Goal: Information Seeking & Learning: Learn about a topic

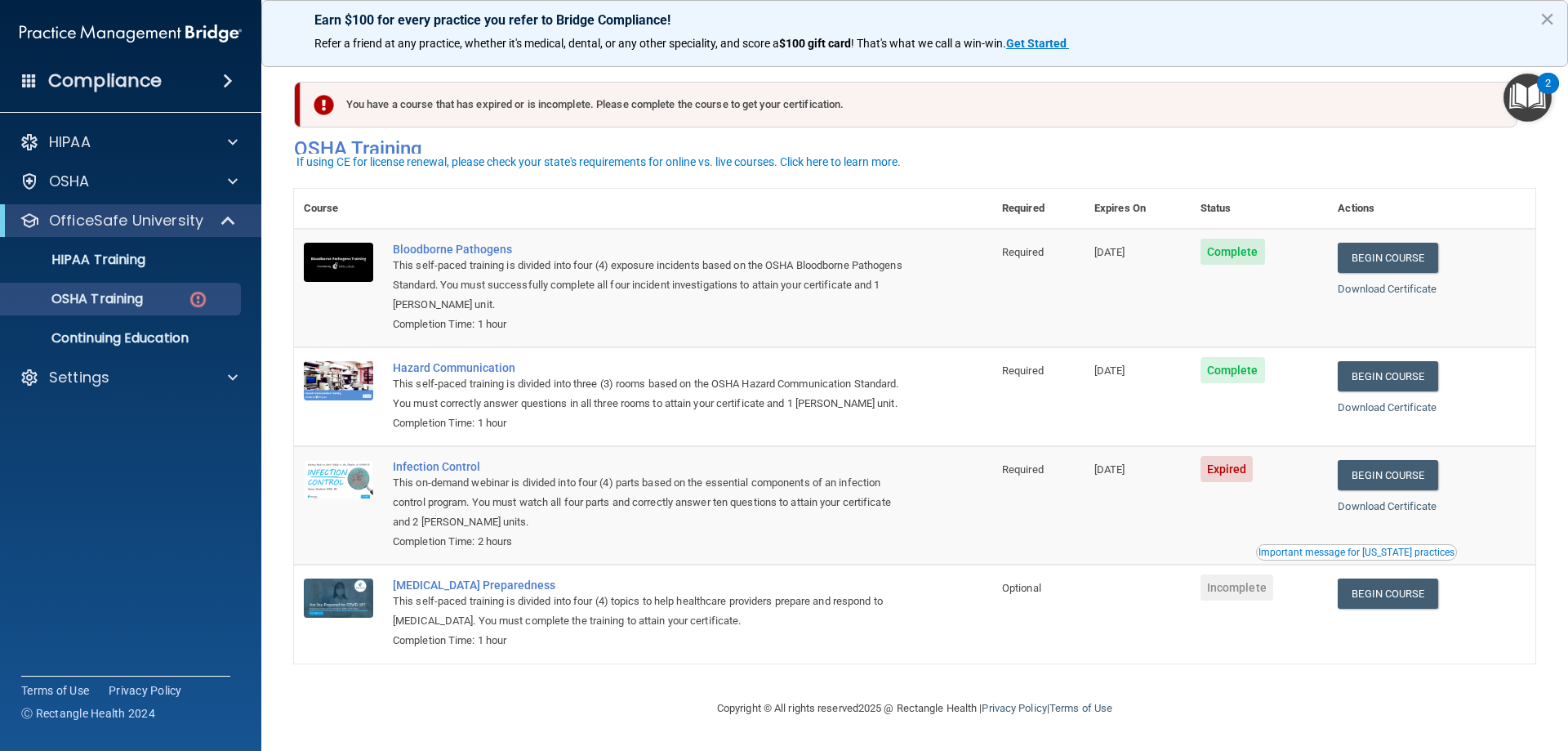
scroll to position [21, 0]
click at [1393, 478] on link "Begin Course" at bounding box center [1388, 474] width 99 height 30
click at [1397, 483] on link "Begin Course" at bounding box center [1388, 474] width 99 height 30
click at [1376, 475] on link "Begin Course" at bounding box center [1388, 474] width 99 height 30
click at [1379, 590] on link "Begin Course" at bounding box center [1388, 593] width 99 height 30
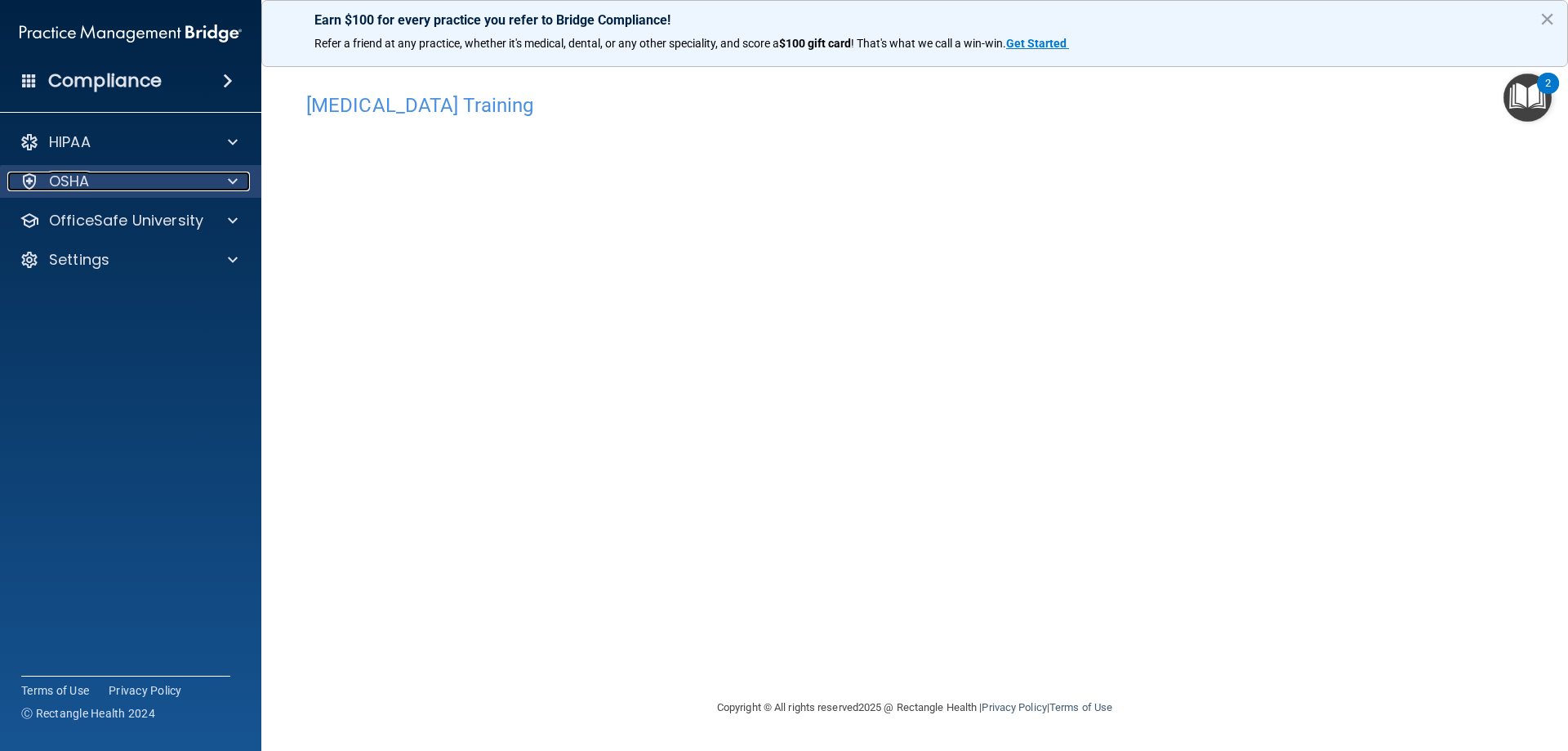
click at [226, 182] on div at bounding box center [231, 181] width 41 height 20
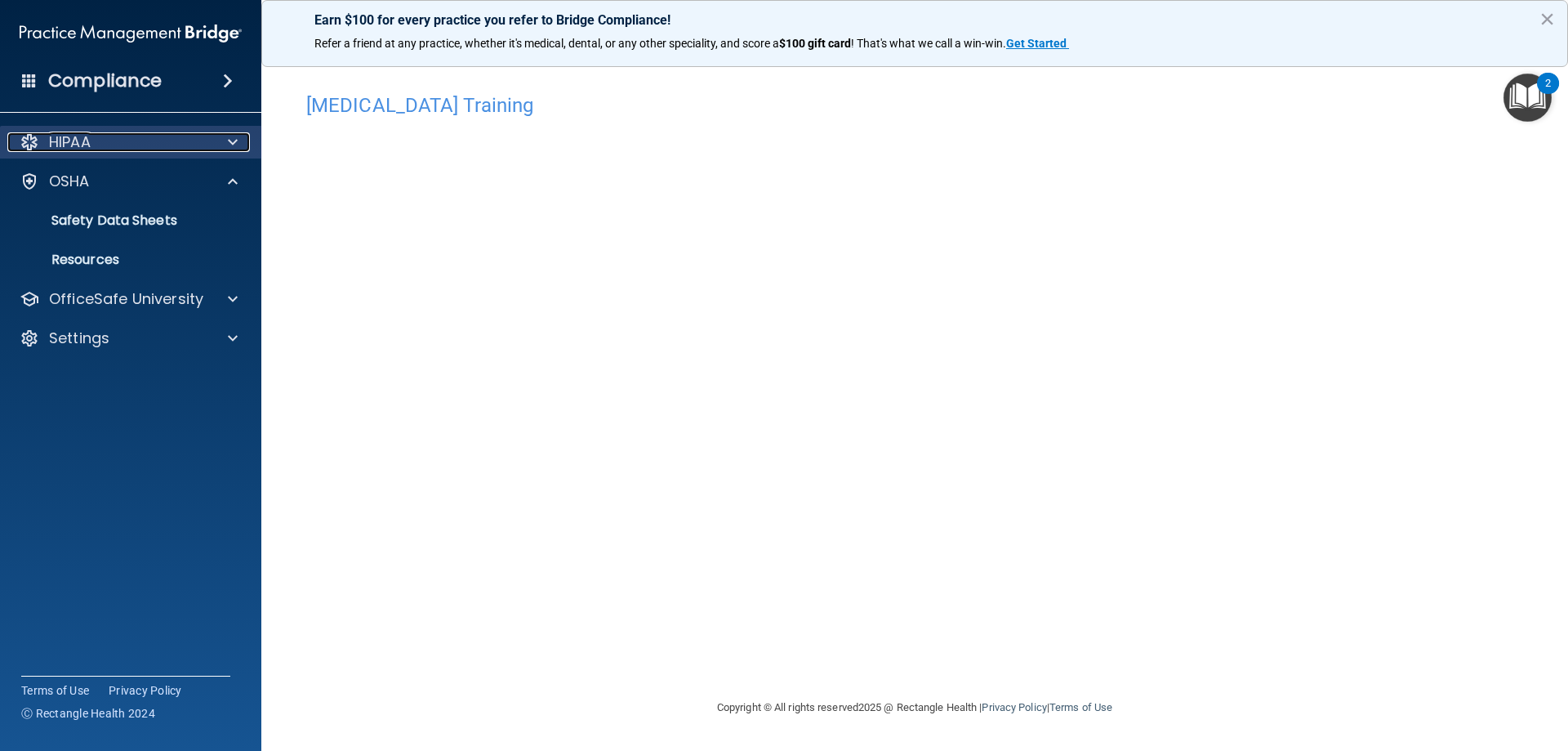
click at [228, 142] on span at bounding box center [232, 141] width 9 height 20
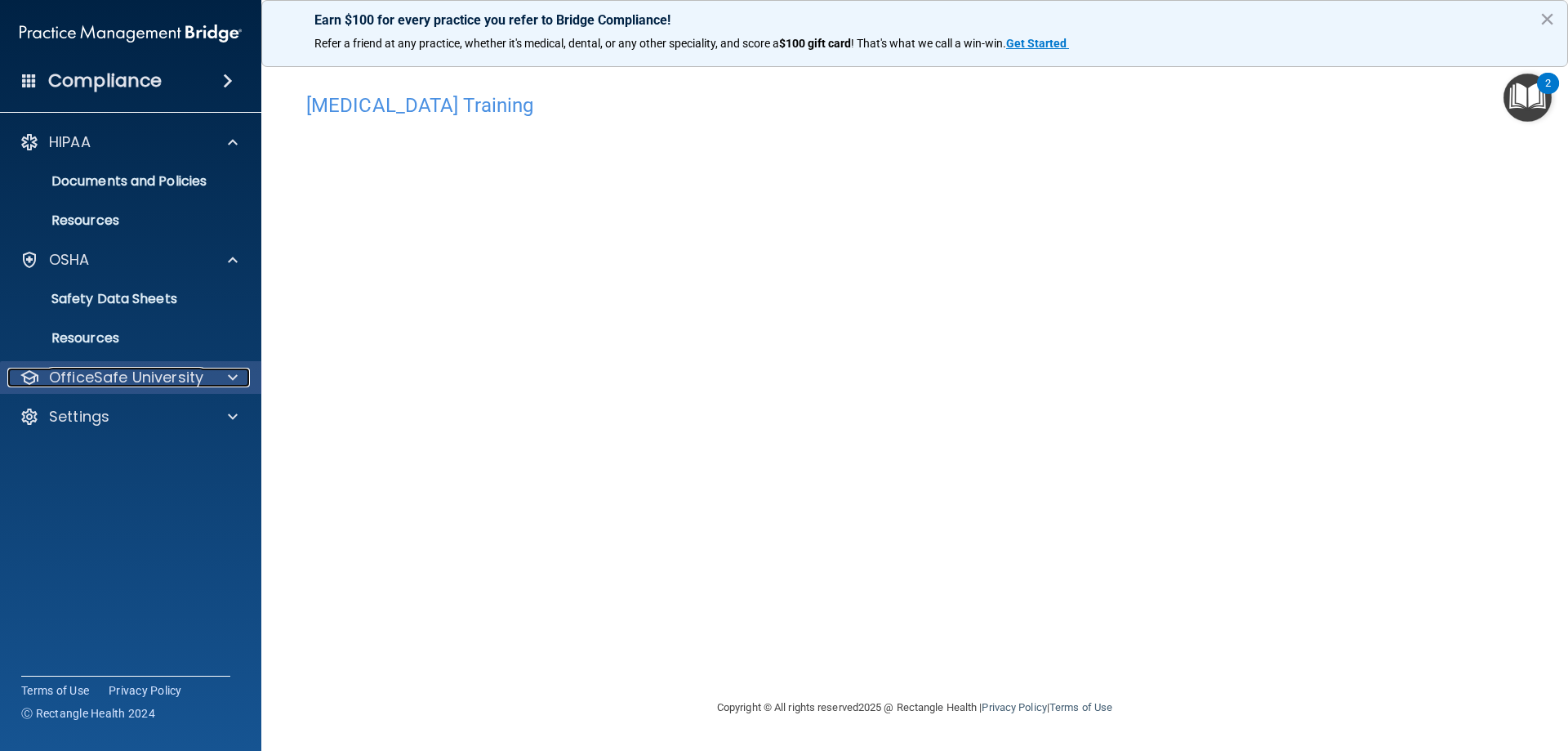
click at [237, 376] on div at bounding box center [231, 377] width 41 height 20
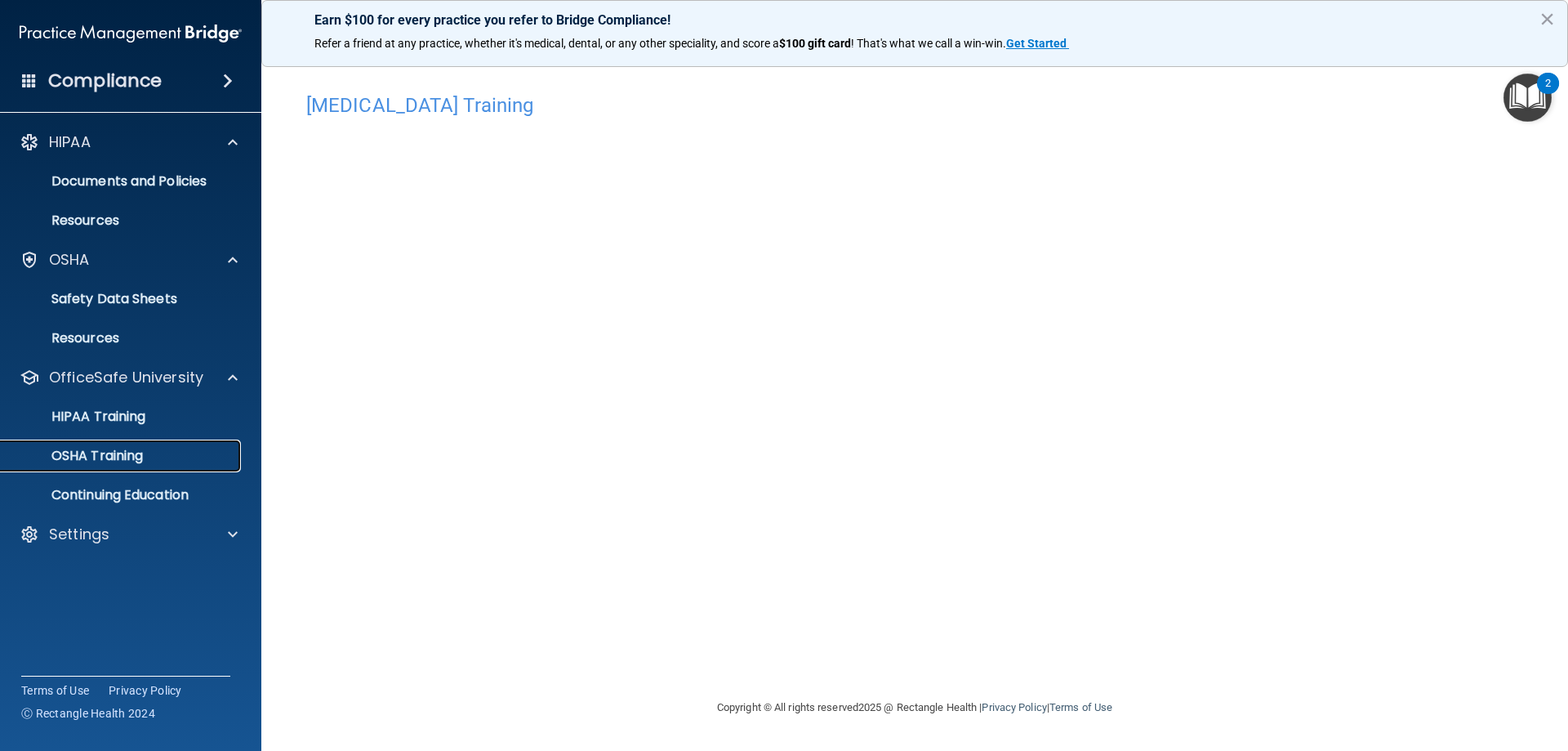
click at [126, 449] on p "OSHA Training" at bounding box center [76, 455] width 132 height 16
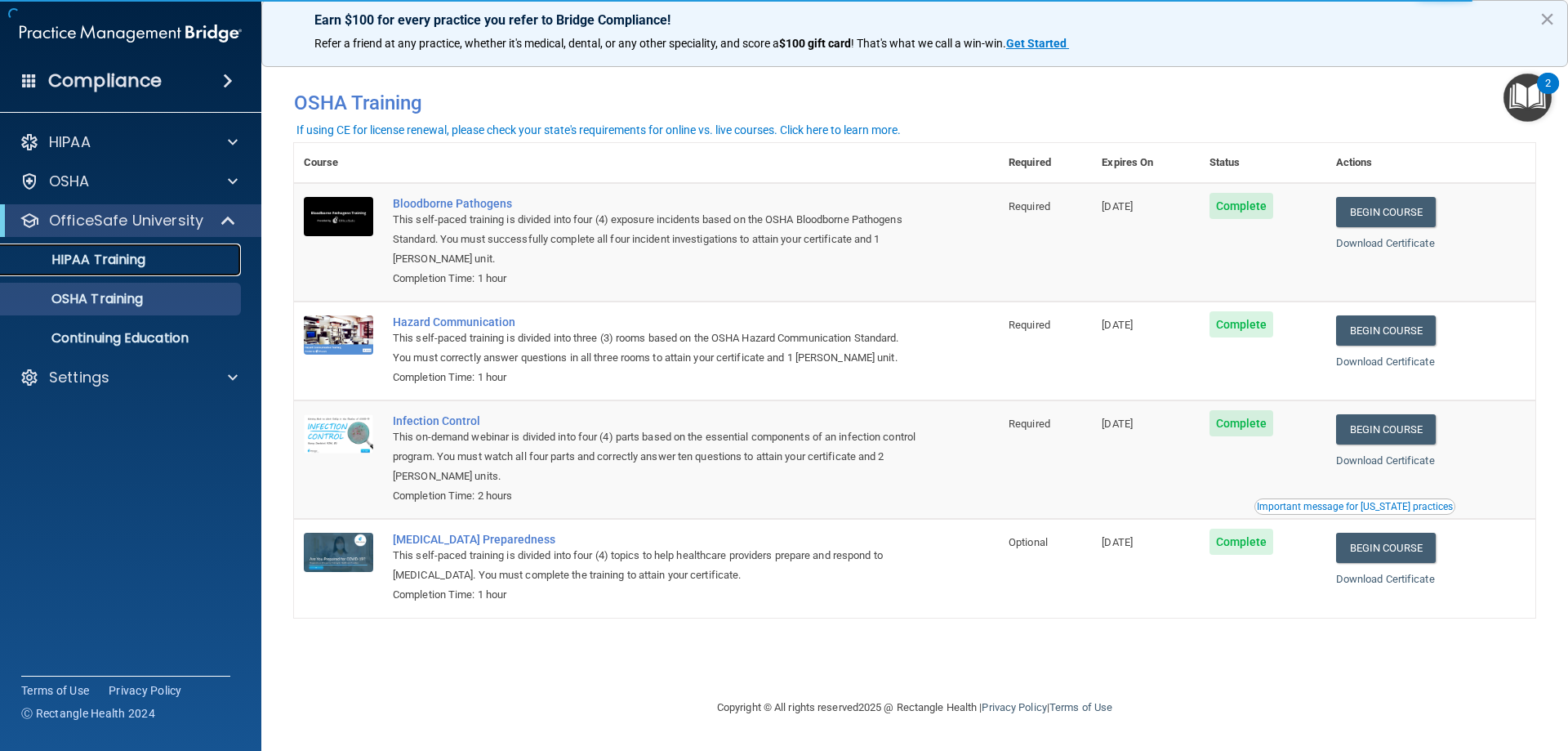
click at [95, 268] on link "HIPAA Training" at bounding box center [112, 260] width 257 height 33
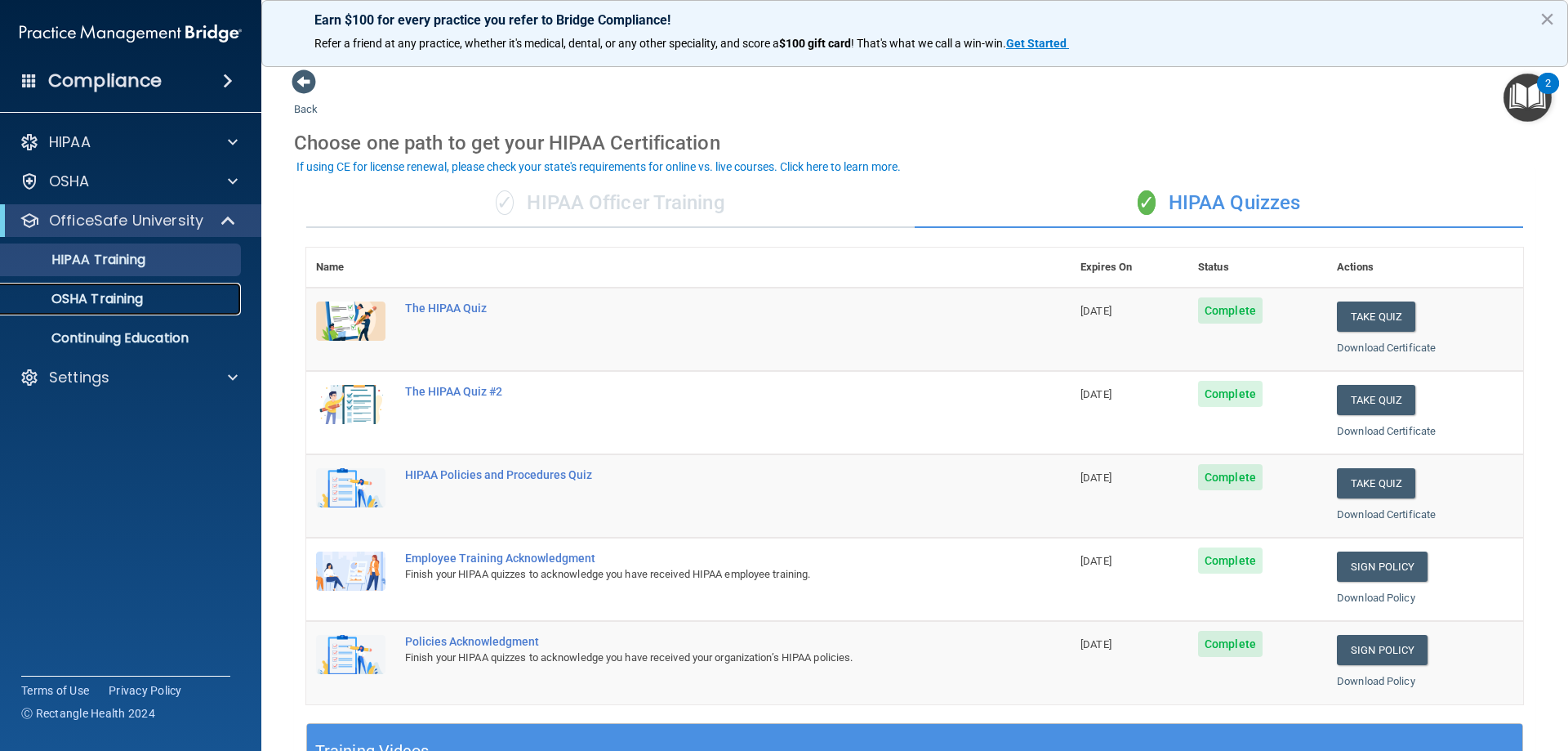
click at [119, 298] on p "OSHA Training" at bounding box center [76, 298] width 132 height 16
